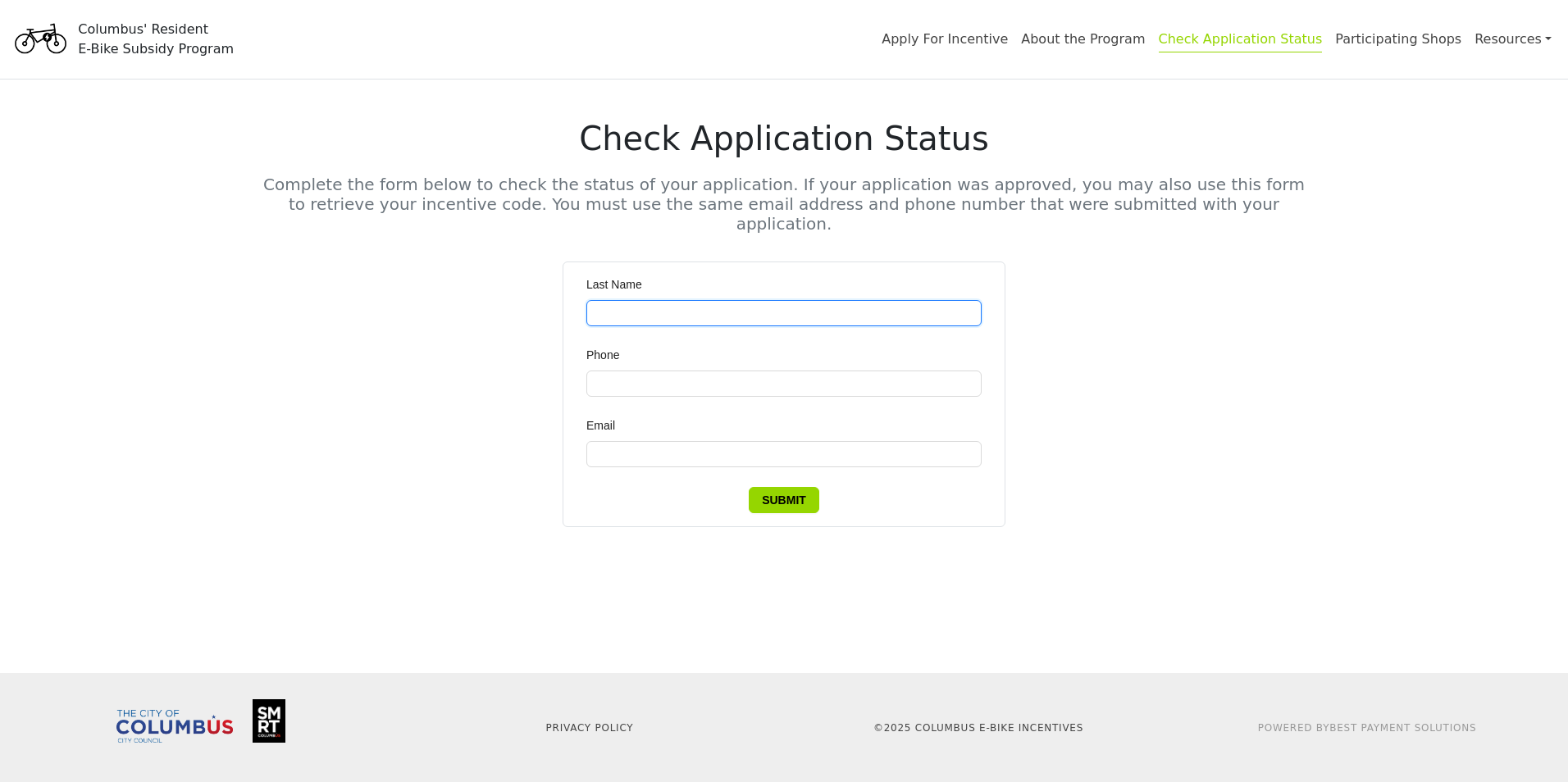
click at [591, 300] on input "Last Name" at bounding box center [783, 313] width 395 height 26
type input "****"
drag, startPoint x: 629, startPoint y: 291, endPoint x: -3, endPoint y: 245, distance: 633.7
click at [0, 245] on html "Columbus' Resident E-Bike Subsidy Program Apply For Incentive About the Program…" at bounding box center [784, 391] width 1568 height 782
click at [961, 39] on link "Apply For Incentive" at bounding box center [944, 41] width 127 height 22
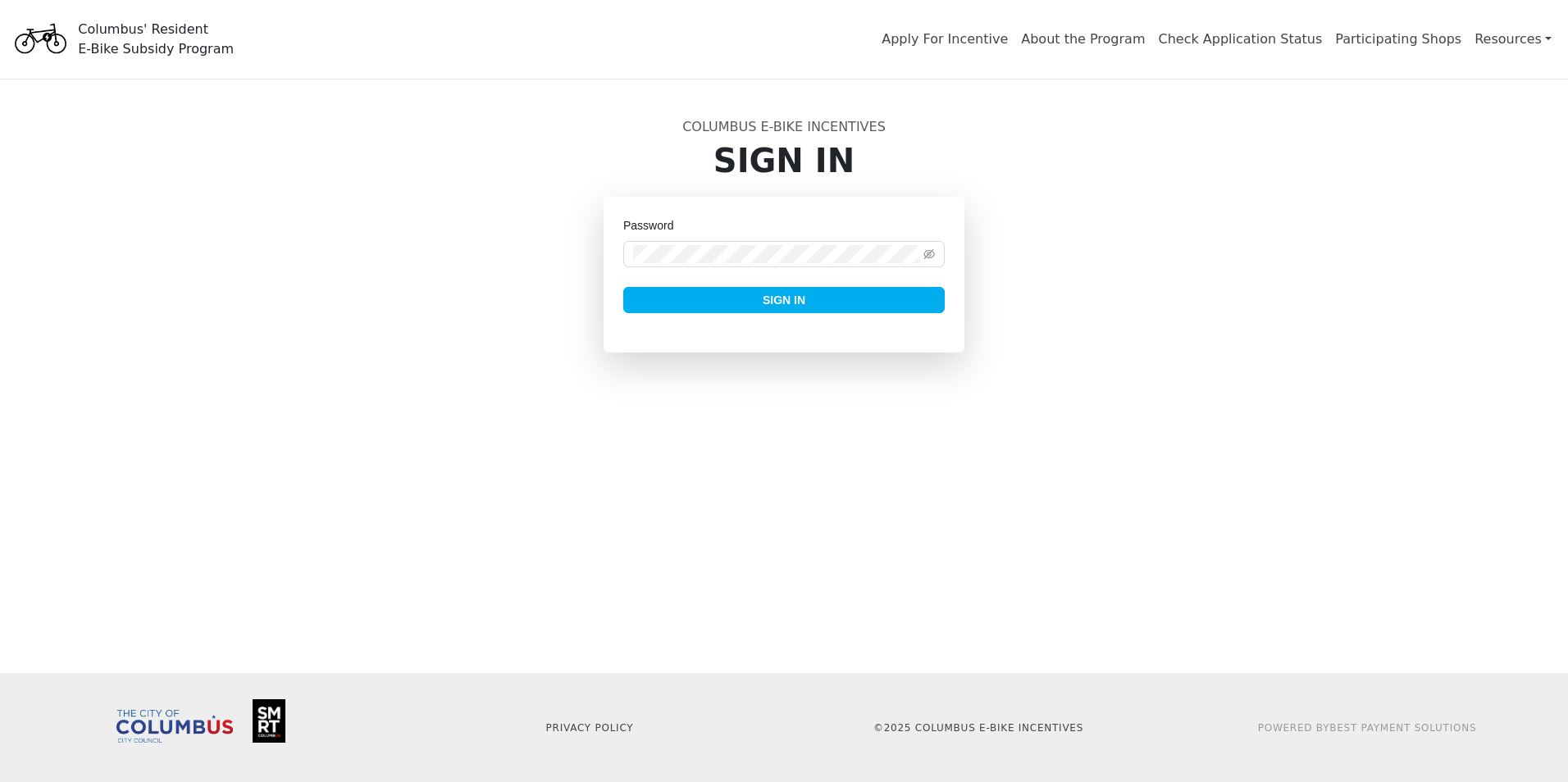
click at [788, 305] on span "Sign In" at bounding box center [783, 299] width 42 height 18
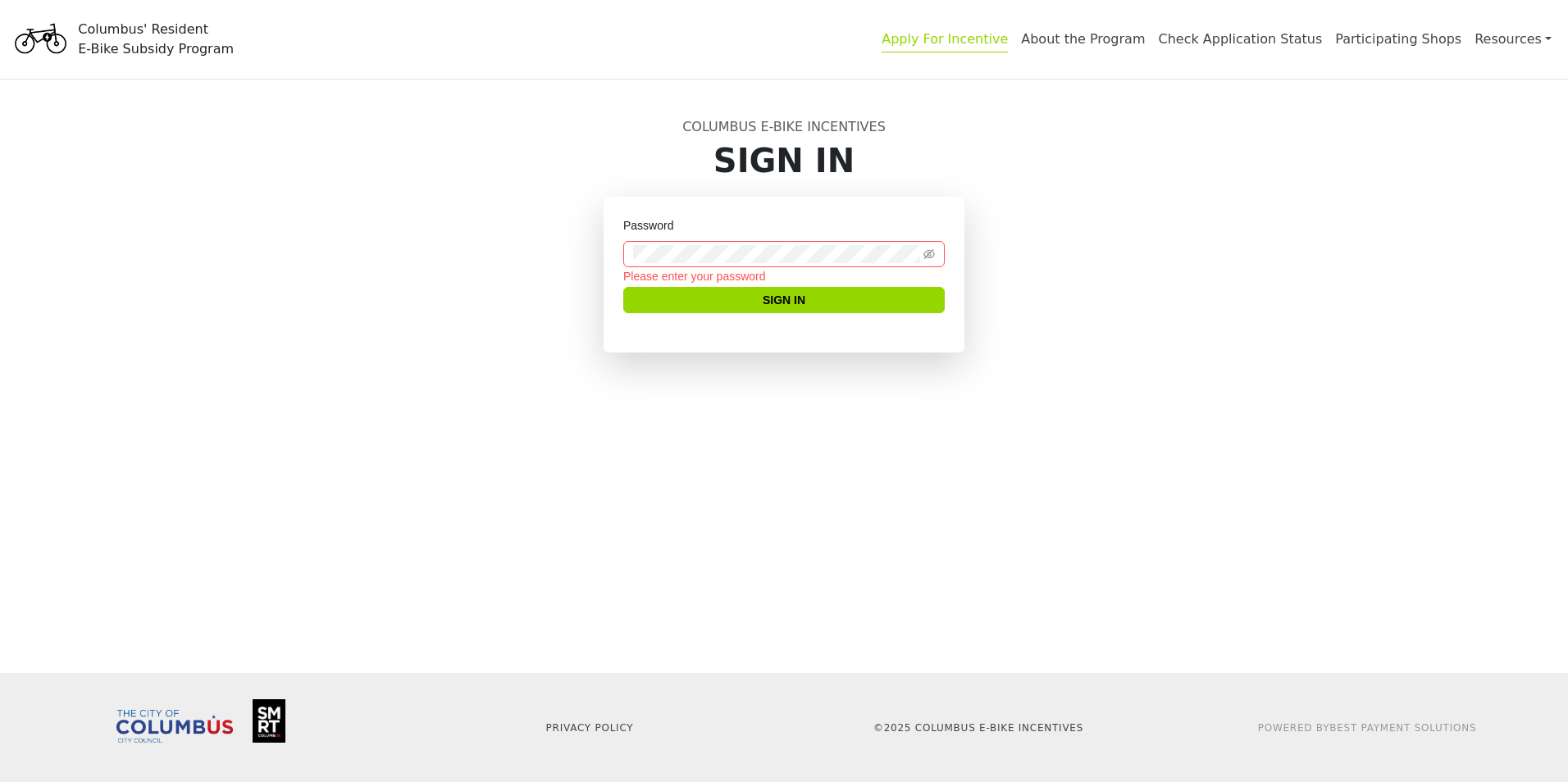
click at [1007, 42] on link "Apply For Incentive" at bounding box center [944, 41] width 127 height 22
click at [1128, 35] on link "About the Program" at bounding box center [1082, 41] width 124 height 22
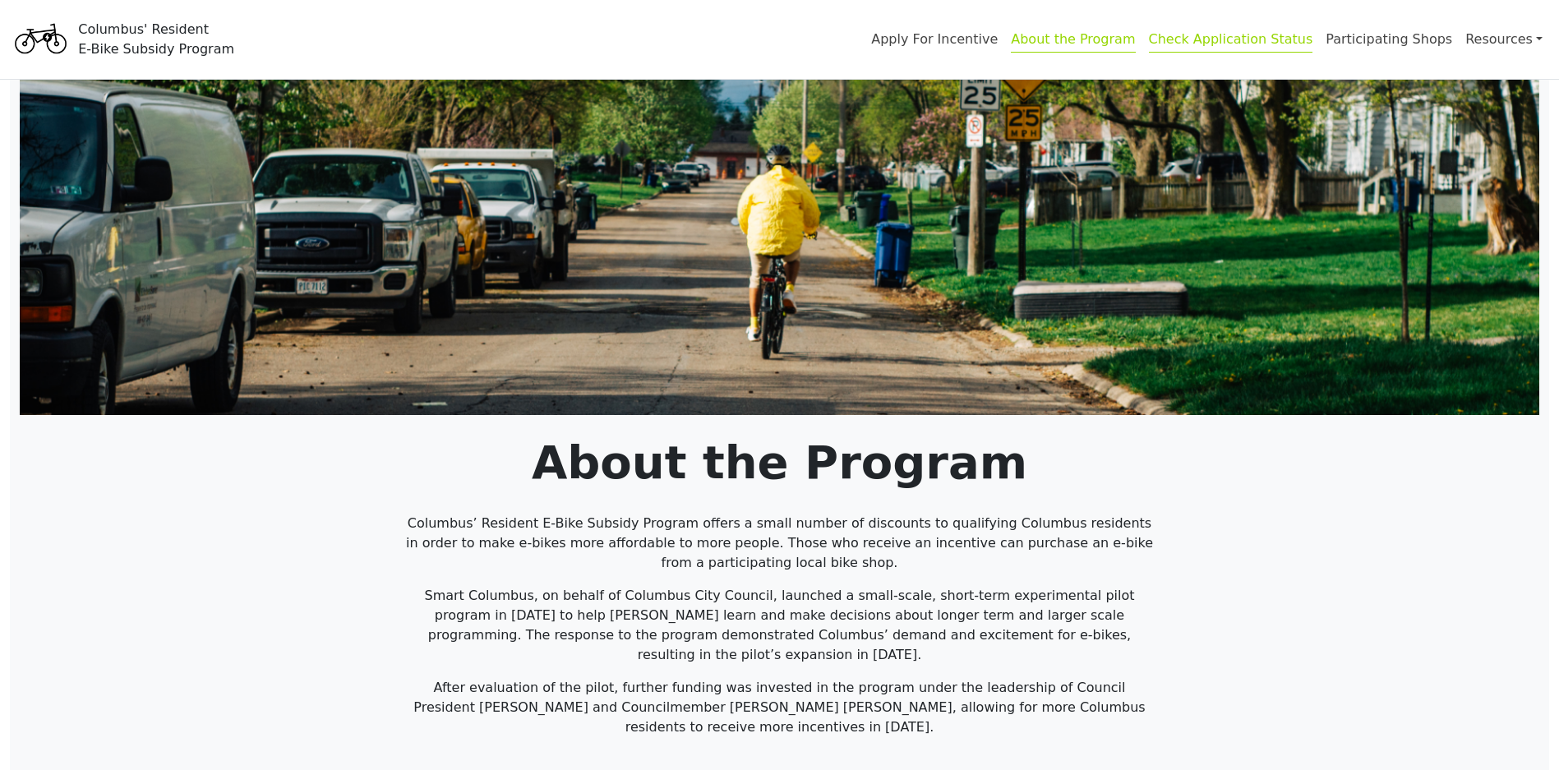
click at [1251, 40] on link "Check Application Status" at bounding box center [1231, 41] width 165 height 22
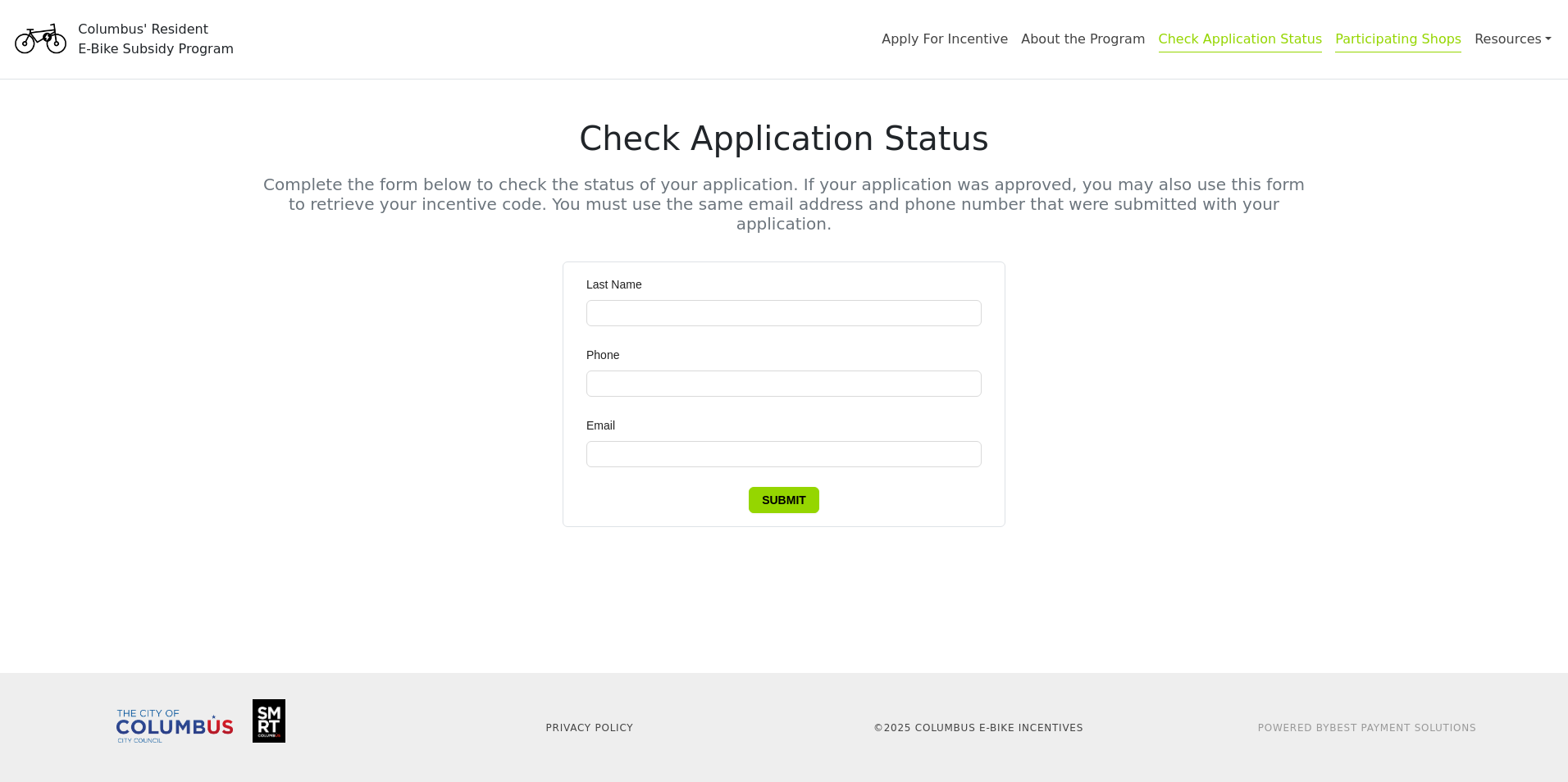
click at [1393, 42] on link "Participating Shops" at bounding box center [1397, 41] width 127 height 22
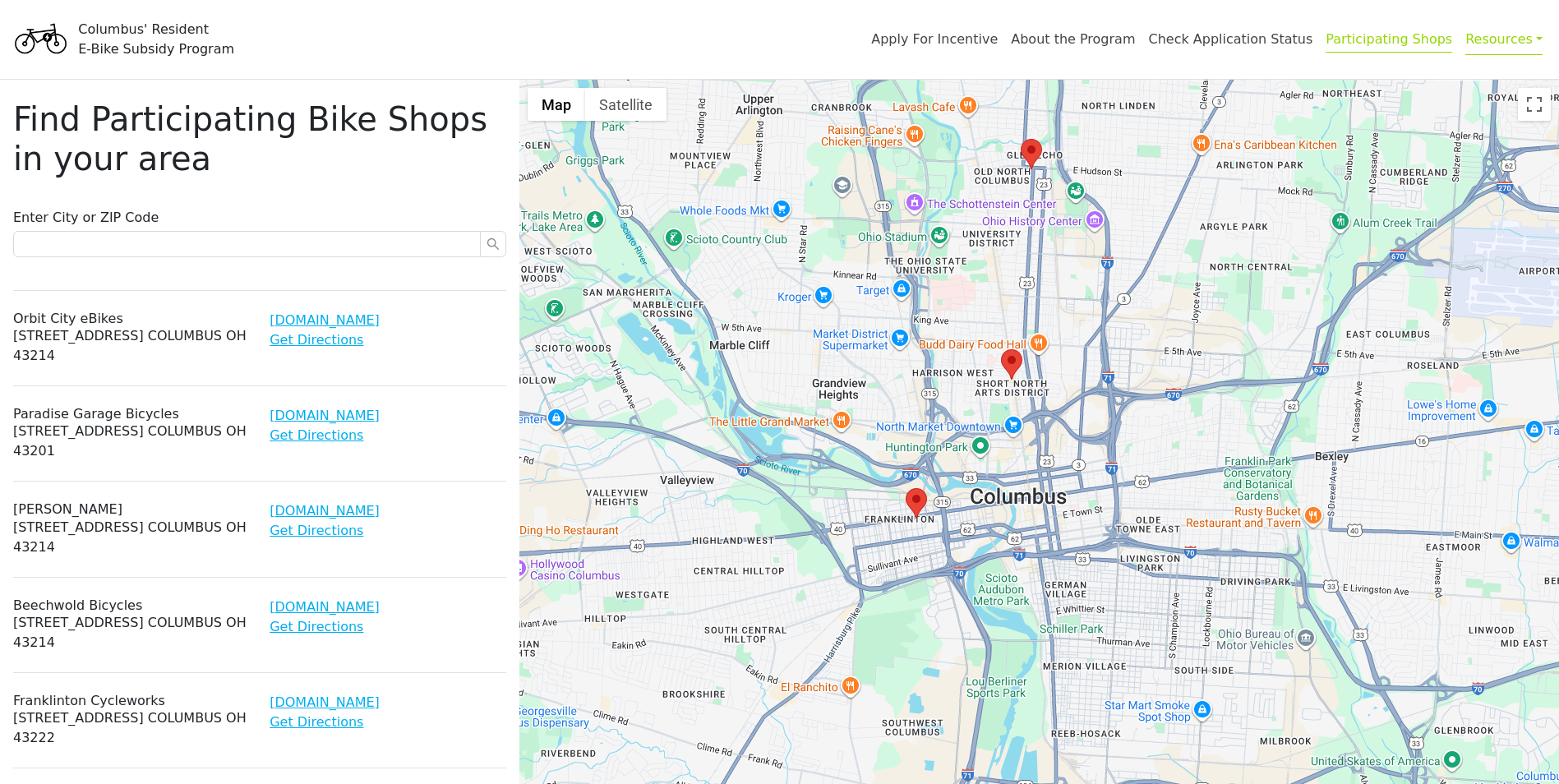
click at [1535, 48] on link "Resources" at bounding box center [1504, 39] width 77 height 32
click at [1462, 104] on div "Contact Us" at bounding box center [1477, 104] width 103 height 20
